Goal: Transaction & Acquisition: Book appointment/travel/reservation

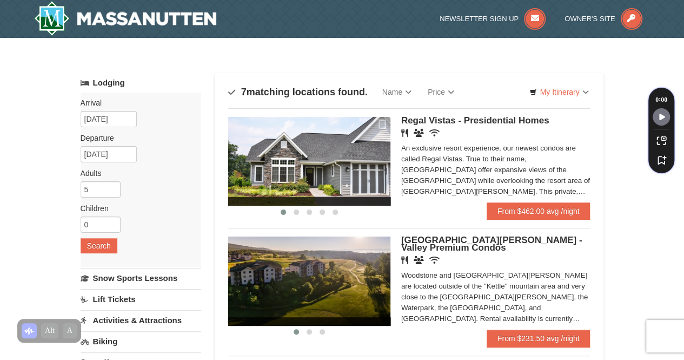
click at [472, 69] on div "Categories Map List Filter My Itinerary Questions? [PHONE_NUMBER]" at bounding box center [342, 67] width 523 height 11
click at [122, 114] on input "[DATE]" at bounding box center [109, 119] width 56 height 16
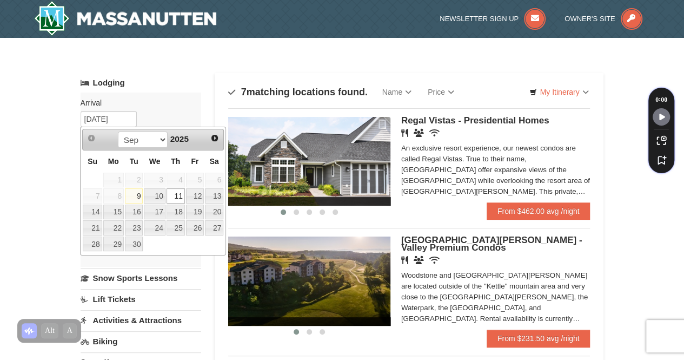
click at [197, 226] on link "26" at bounding box center [195, 227] width 18 height 15
type input "[DATE]"
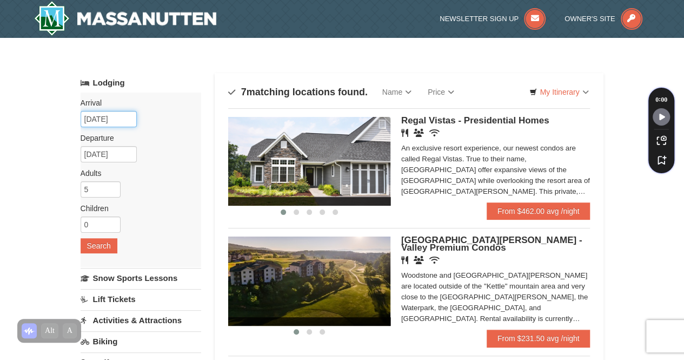
click at [114, 118] on input "[DATE]" at bounding box center [109, 119] width 56 height 16
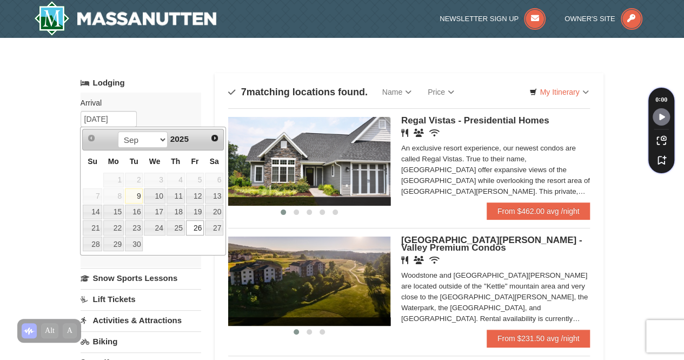
click at [218, 151] on th "Sa" at bounding box center [213, 160] width 19 height 21
click at [219, 142] on link "Next" at bounding box center [214, 137] width 15 height 15
click at [201, 190] on link "10" at bounding box center [195, 195] width 18 height 15
type input "[DATE]"
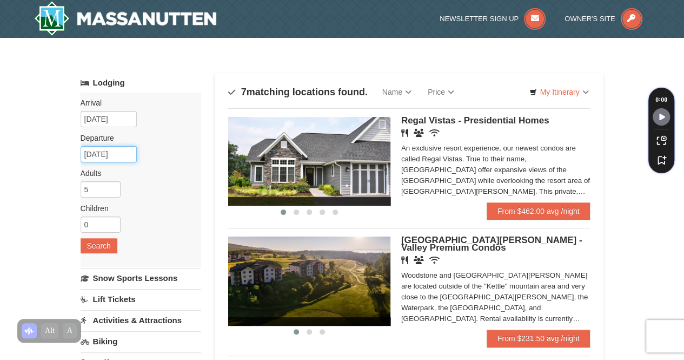
click at [120, 153] on input "[DATE]" at bounding box center [109, 154] width 56 height 16
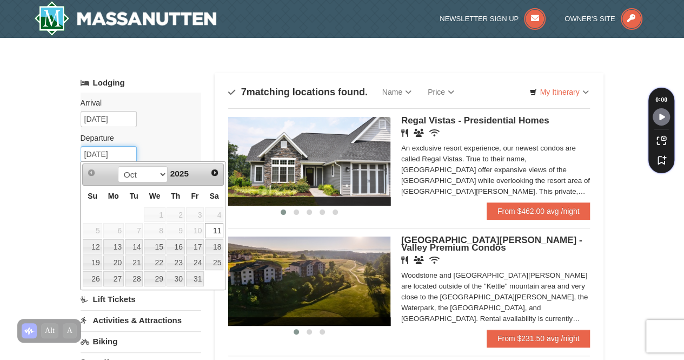
scroll to position [9, 0]
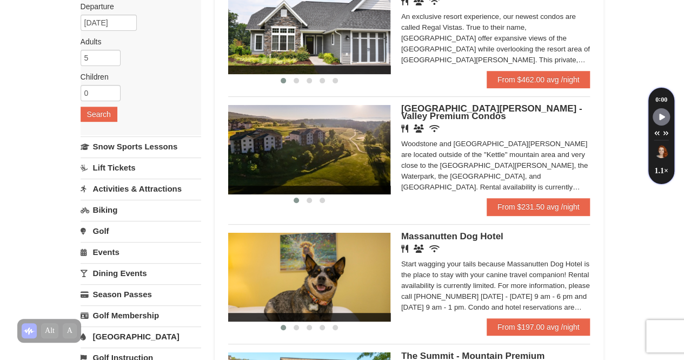
scroll to position [135, 0]
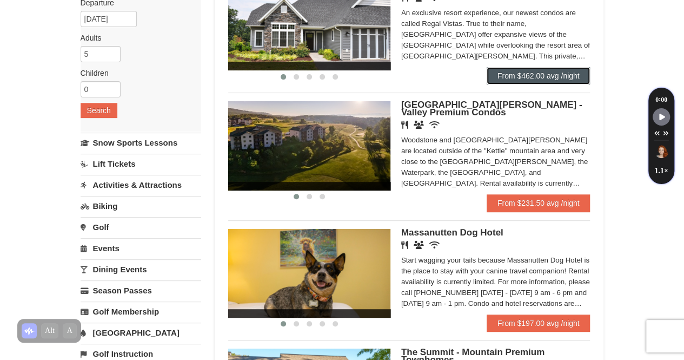
click at [586, 78] on link "From $462.00 avg /night" at bounding box center [539, 75] width 104 height 17
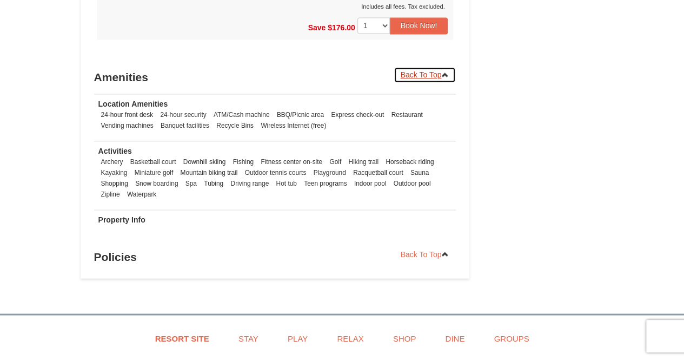
click at [445, 71] on icon at bounding box center [445, 75] width 8 height 8
